Goal: Task Accomplishment & Management: Manage account settings

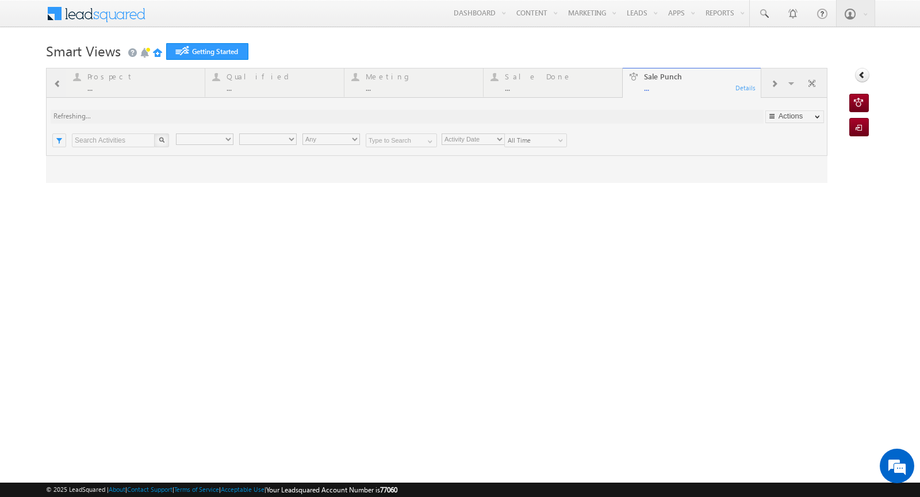
type input "Any Owner"
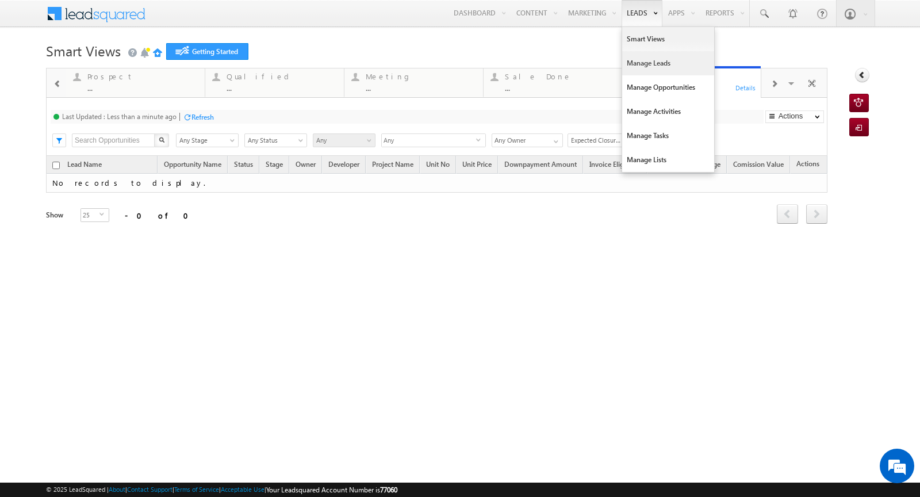
click at [642, 68] on link "Manage Leads" at bounding box center [668, 63] width 92 height 24
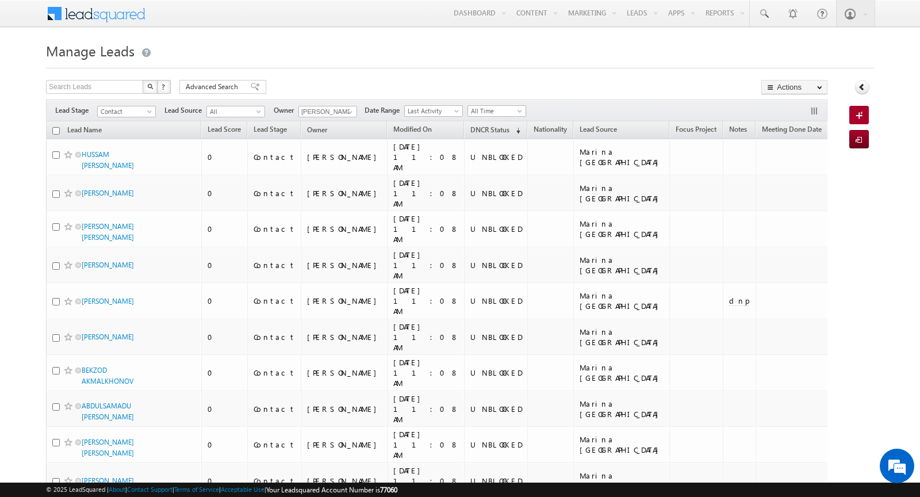
click at [56, 127] on input "checkbox" at bounding box center [55, 130] width 7 height 7
checkbox input "true"
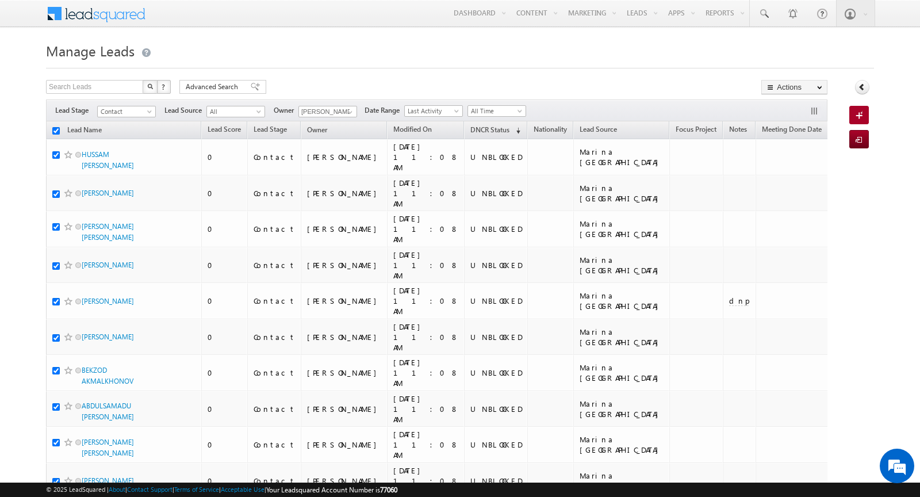
checkbox input "true"
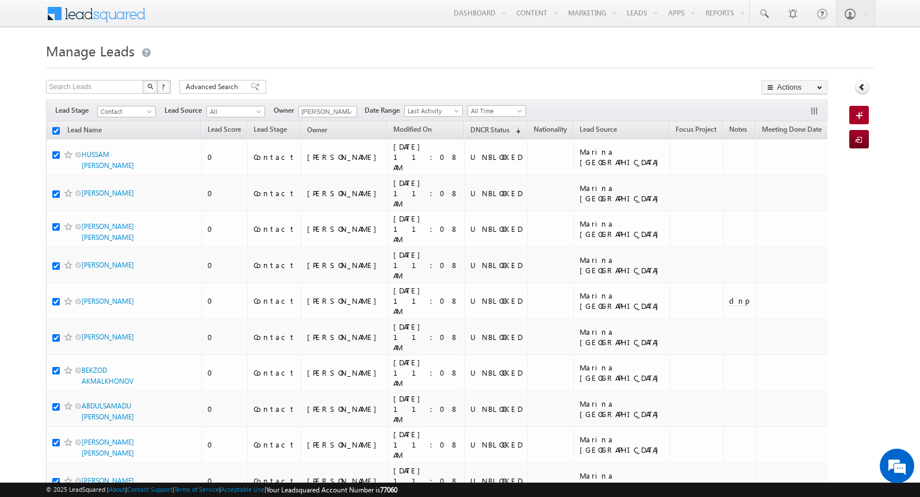
checkbox input "true"
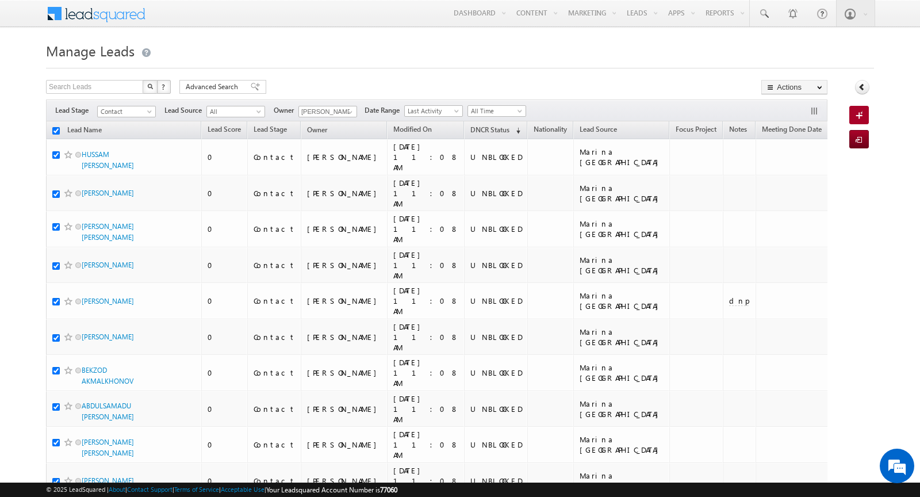
checkbox input "true"
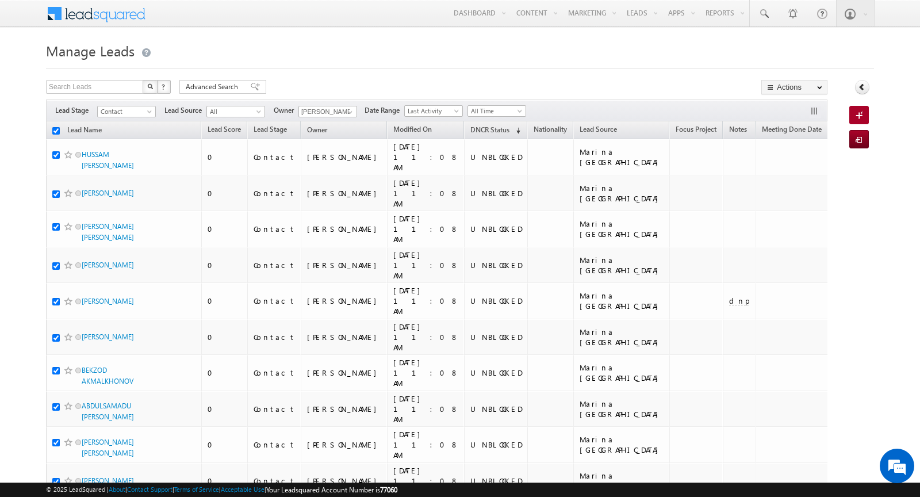
checkbox input "true"
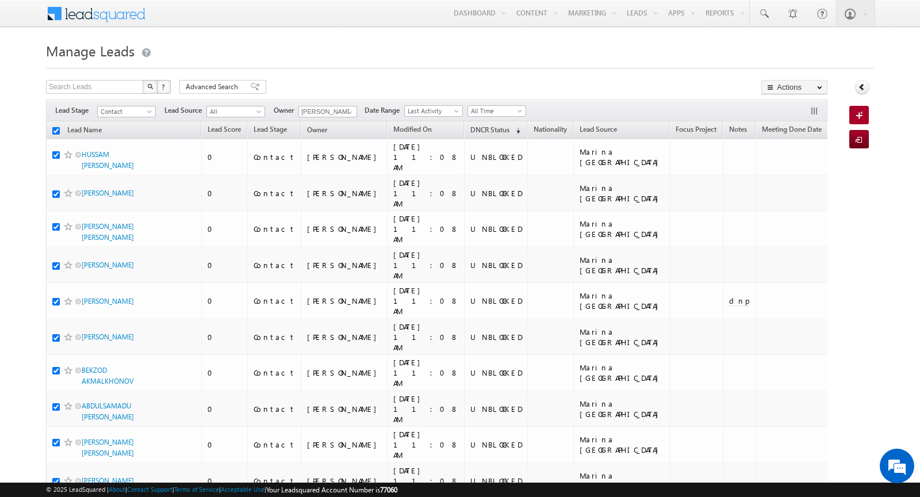
checkbox input "true"
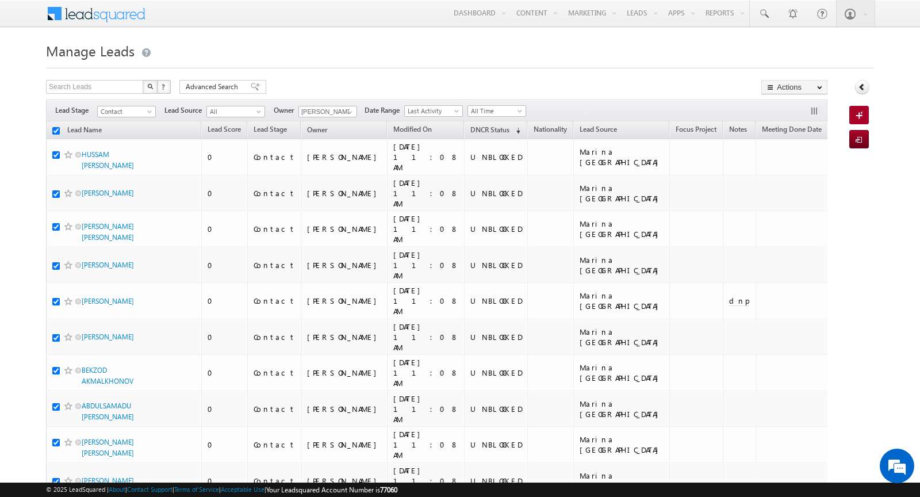
checkbox input "true"
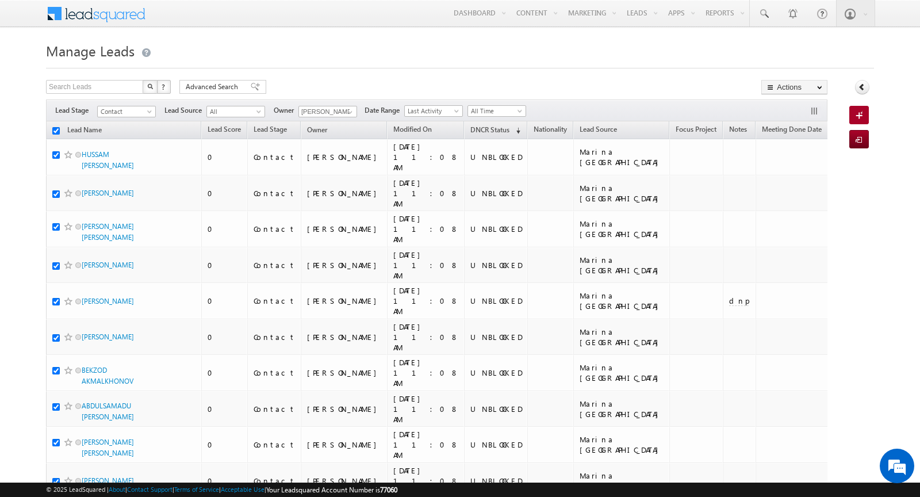
checkbox input "true"
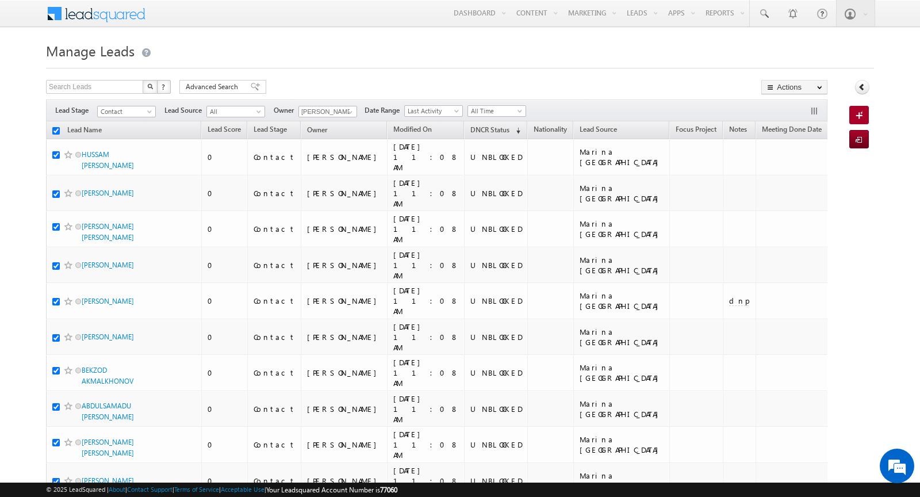
checkbox input "true"
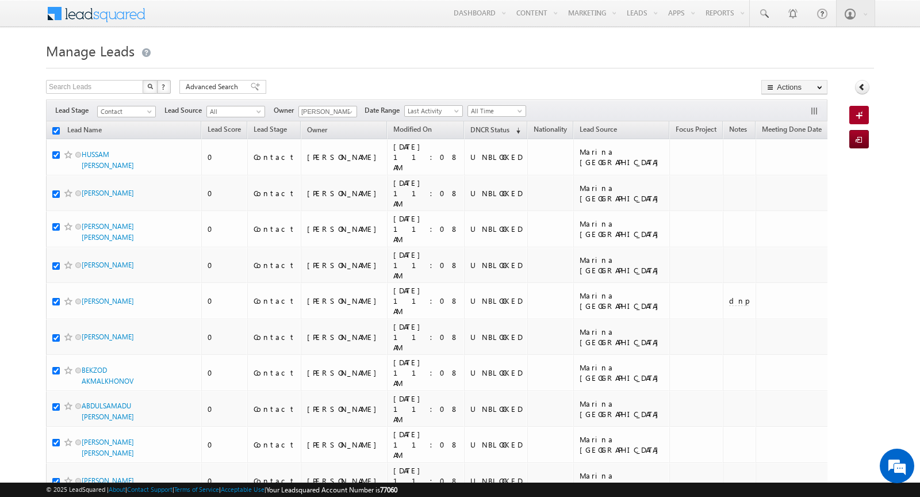
checkbox input "true"
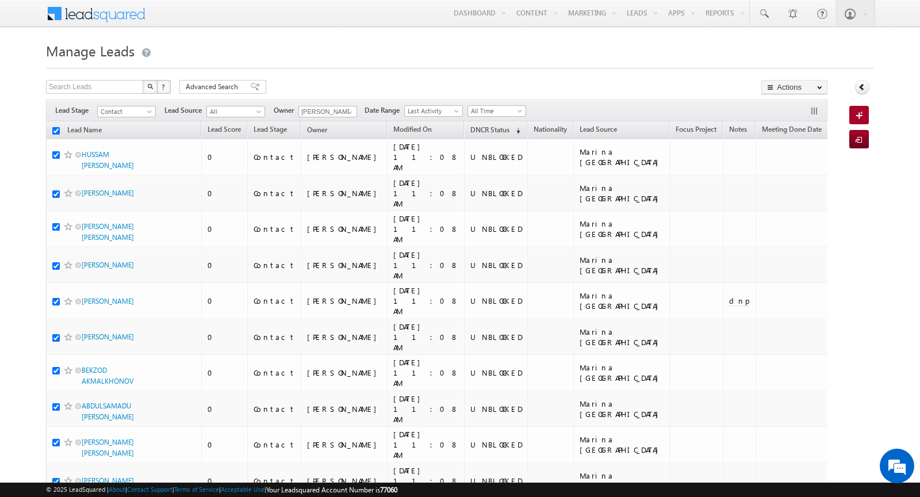
checkbox input "true"
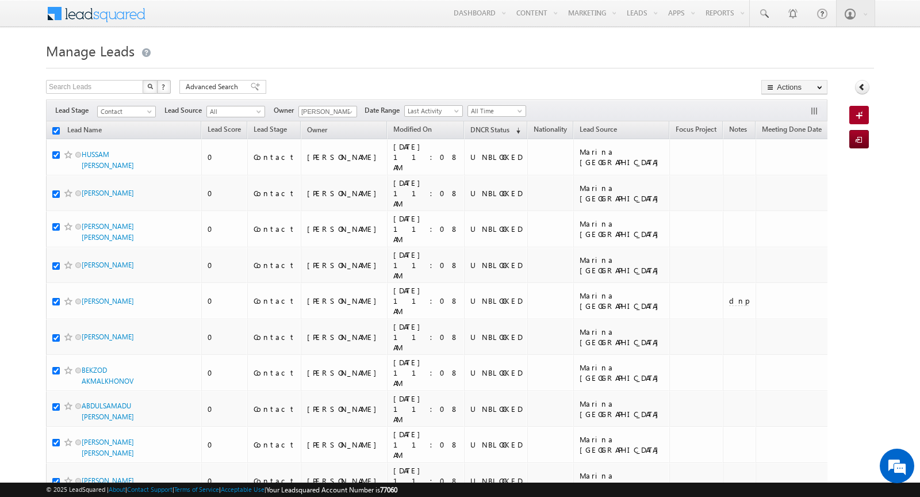
checkbox input "true"
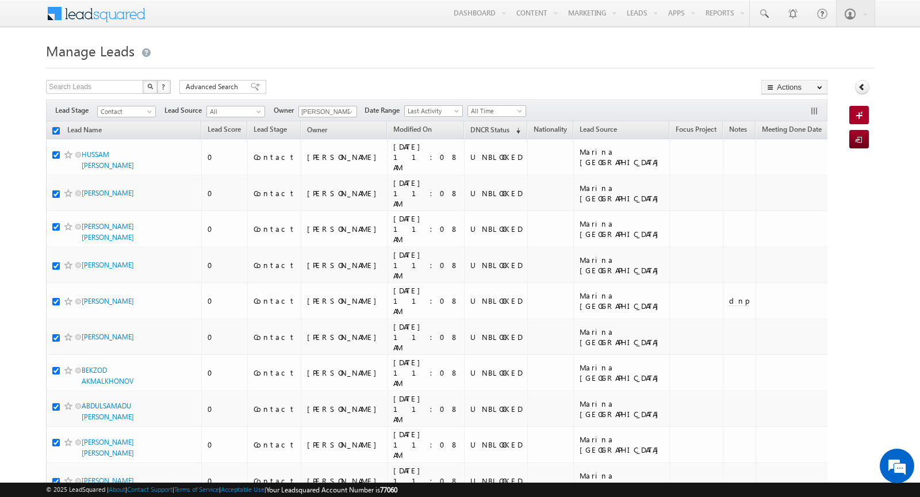
checkbox input "true"
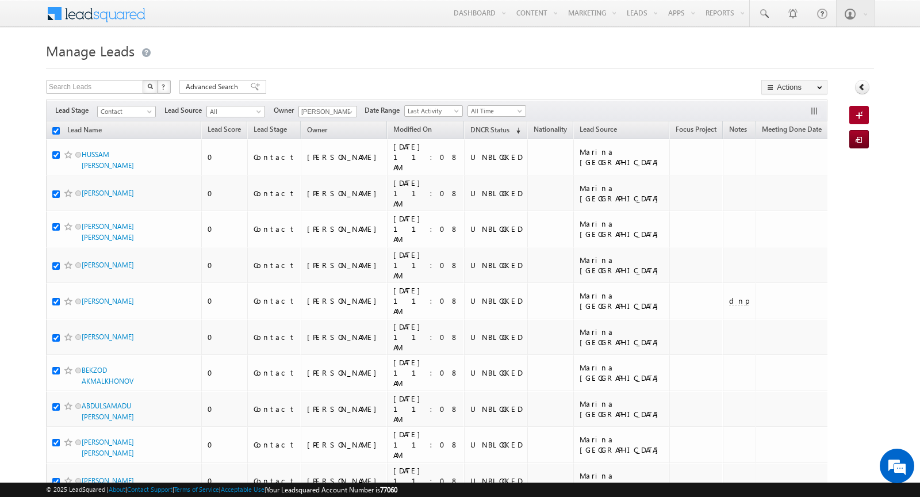
checkbox input "true"
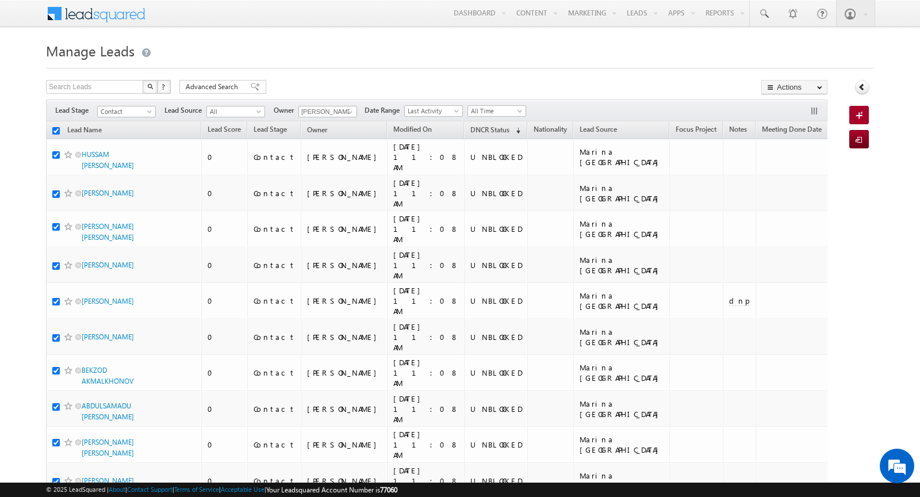
checkbox input "true"
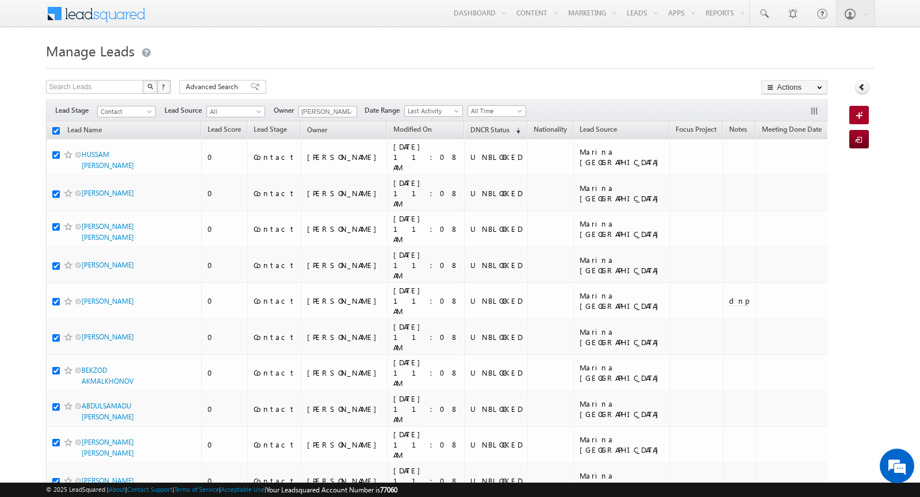
checkbox input "true"
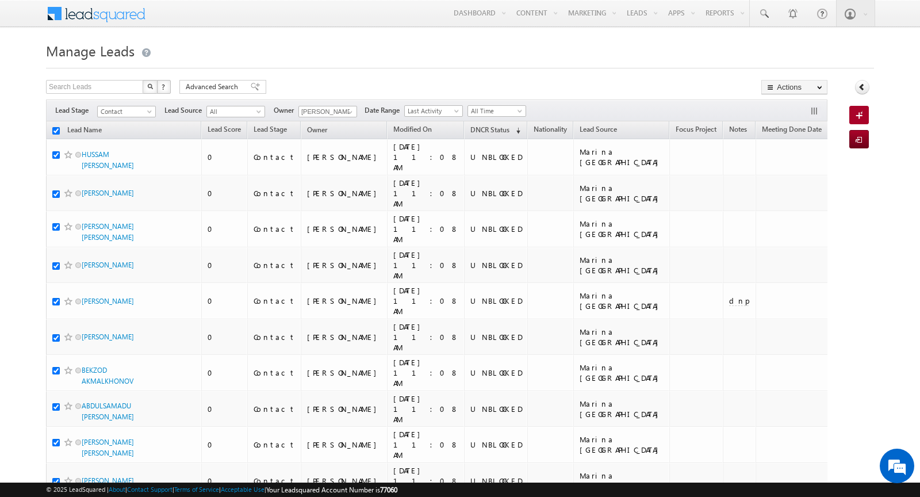
checkbox input "true"
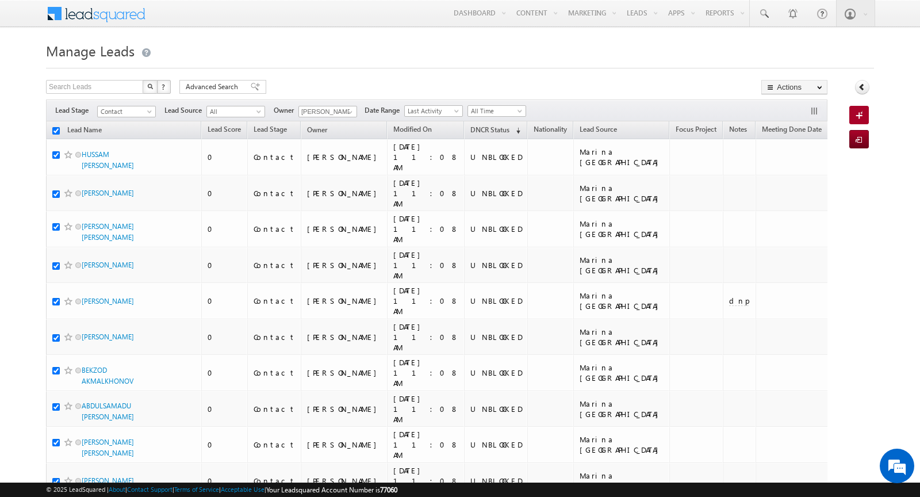
checkbox input "true"
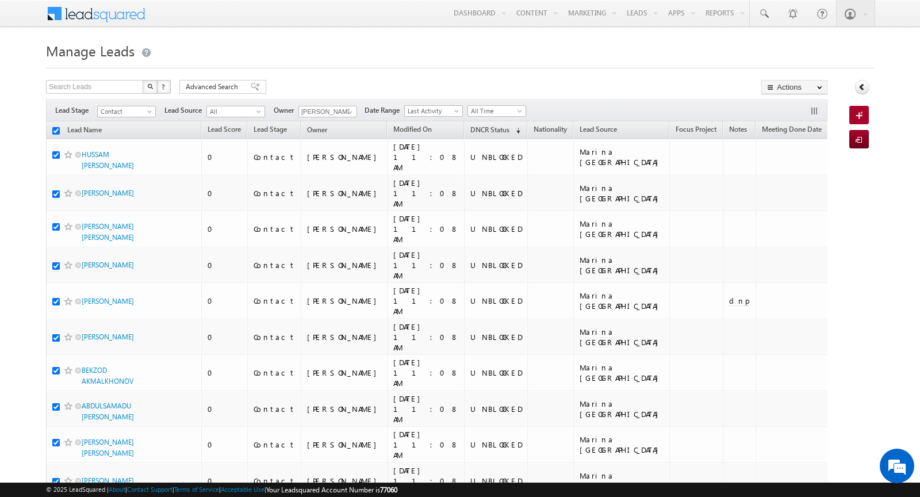
checkbox input "true"
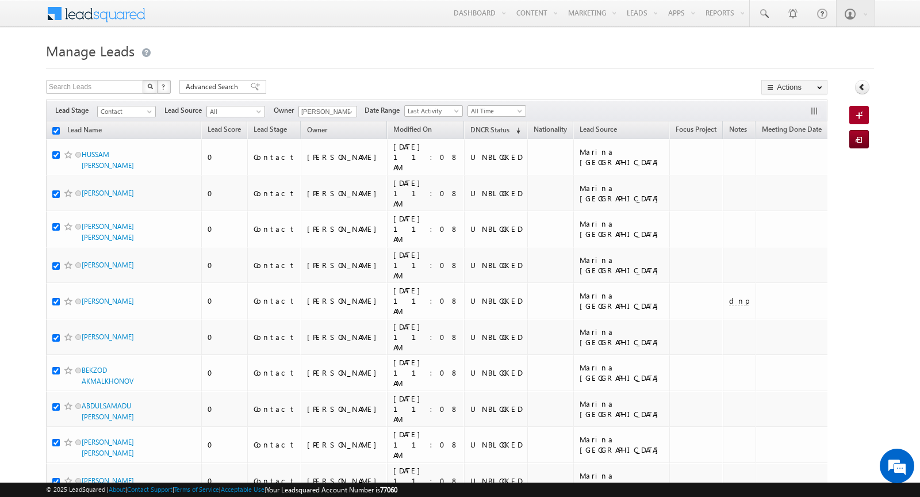
checkbox input "true"
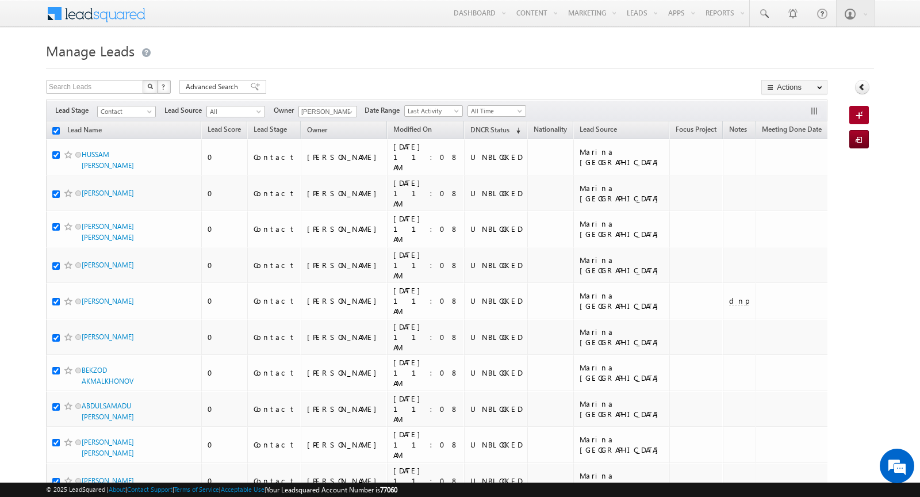
checkbox input "true"
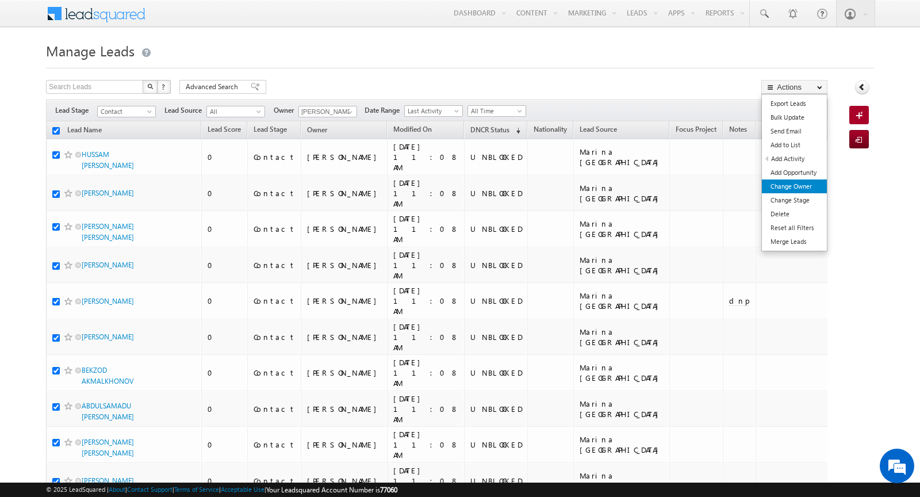
click at [791, 183] on link "Change Owner" at bounding box center [794, 186] width 65 height 14
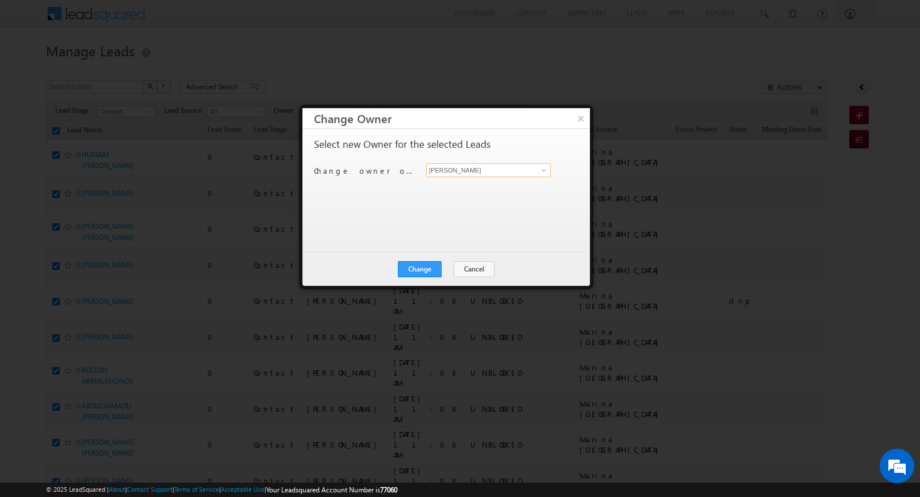
click at [467, 169] on input "[PERSON_NAME]" at bounding box center [488, 170] width 125 height 14
type input "k"
click at [467, 184] on link "Syed Zainulla Haque syed.zainullahaque@indglobal.ae" at bounding box center [488, 192] width 125 height 31
type input "Syed Zainulla Haque"
click at [418, 272] on button "Change" at bounding box center [420, 269] width 44 height 16
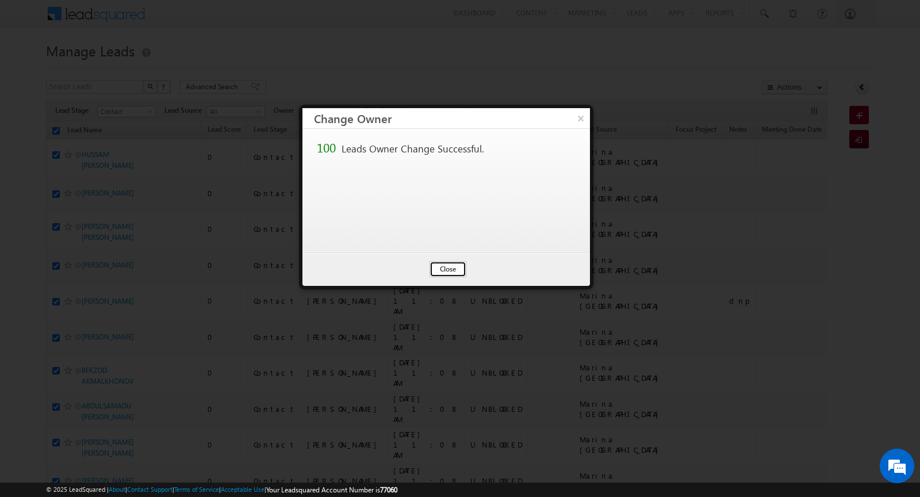
click at [439, 268] on button "Close" at bounding box center [448, 269] width 37 height 16
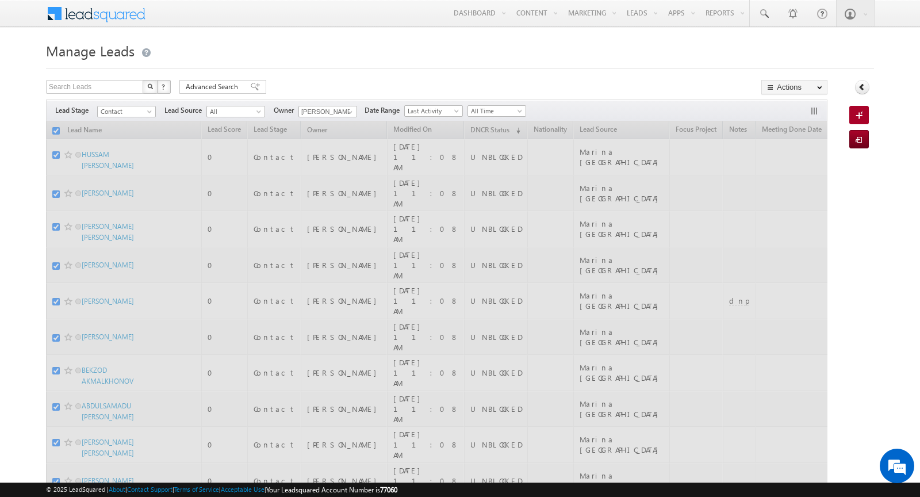
checkbox input "false"
